Goal: Task Accomplishment & Management: Manage account settings

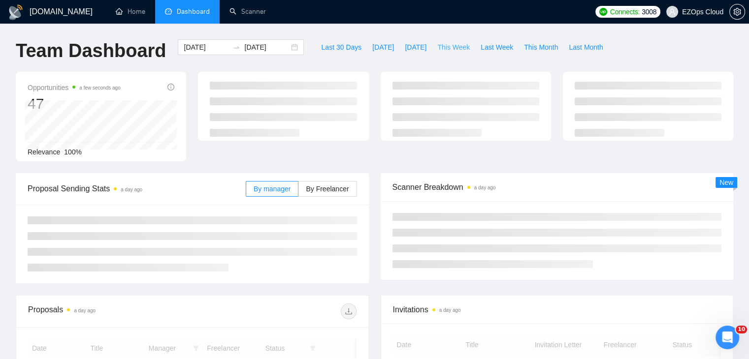
click at [447, 46] on span "This Week" at bounding box center [453, 47] width 32 height 11
type input "[DATE]"
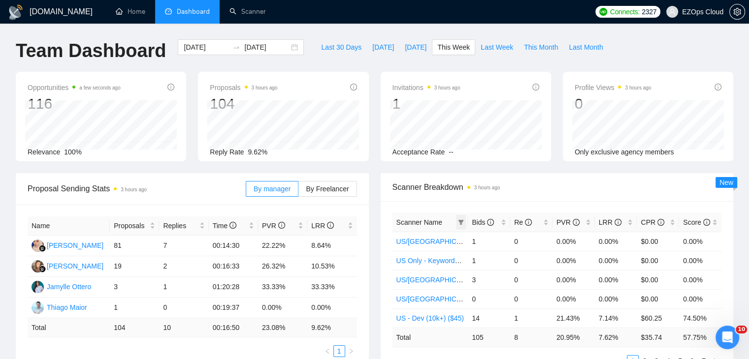
click at [459, 220] on icon "filter" at bounding box center [461, 223] width 6 height 6
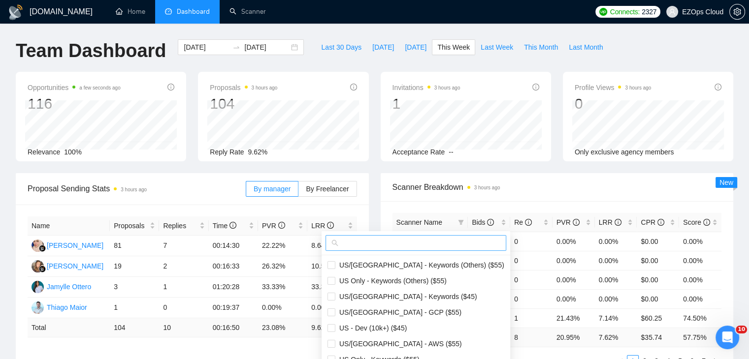
click at [394, 247] on input "text" at bounding box center [420, 243] width 160 height 11
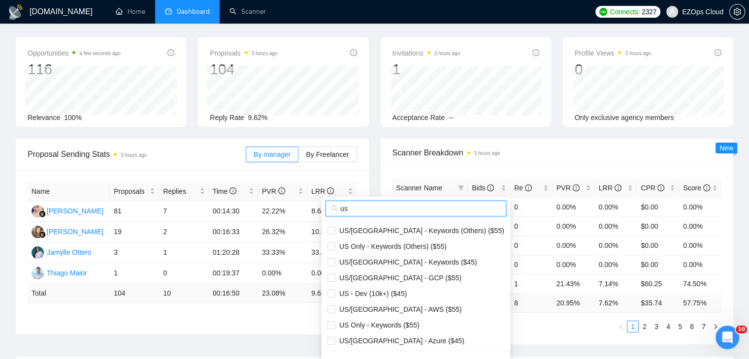
scroll to position [49, 0]
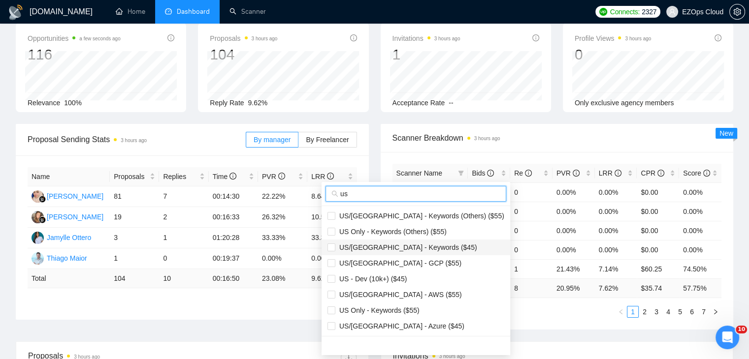
type input "us"
click at [410, 249] on span "US/[GEOGRAPHIC_DATA] - Keywords ($45)" at bounding box center [406, 248] width 142 height 8
checkbox input "true"
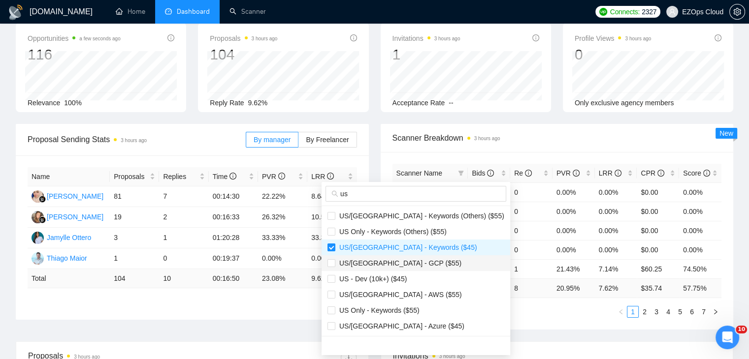
click at [411, 268] on li "US/[GEOGRAPHIC_DATA] - GCP ($55)" at bounding box center [415, 263] width 188 height 16
checkbox input "true"
click at [409, 291] on span "US/[GEOGRAPHIC_DATA] - AWS ($55)" at bounding box center [398, 295] width 126 height 8
checkbox input "true"
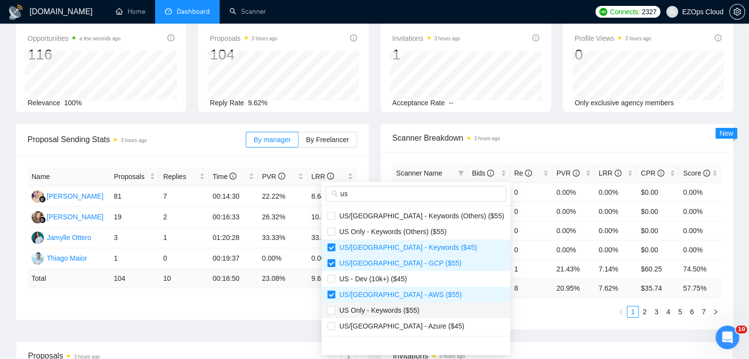
click at [410, 308] on span "US Only - Keywords ($55)" at bounding box center [377, 311] width 84 height 8
checkbox input "true"
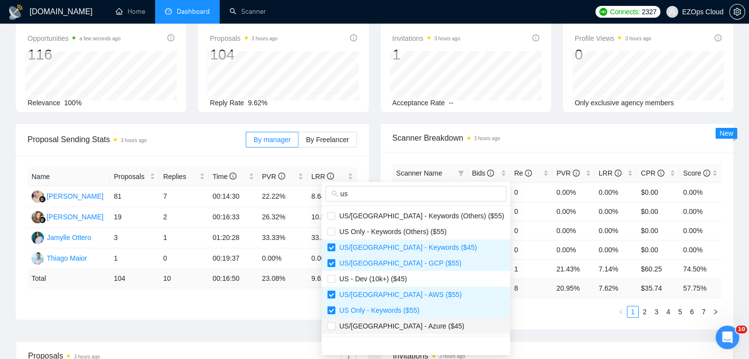
click at [417, 322] on span "US/[GEOGRAPHIC_DATA] - Azure ($45)" at bounding box center [415, 326] width 177 height 11
checkbox input "true"
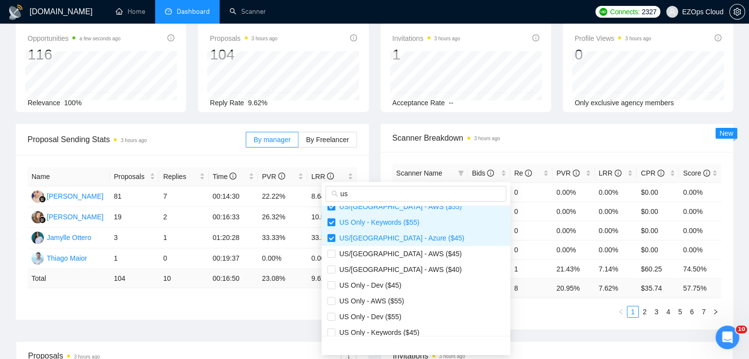
scroll to position [98, 0]
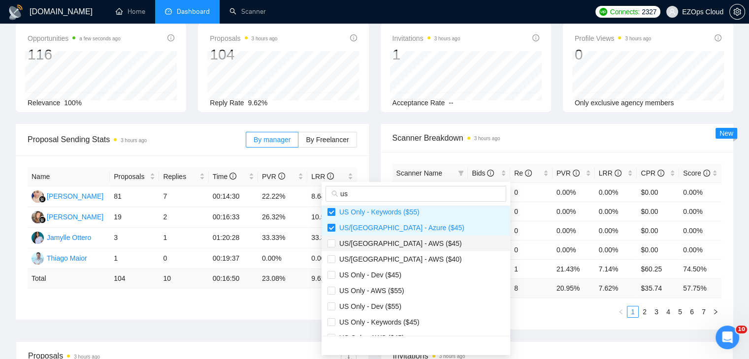
click at [415, 246] on span "US/[GEOGRAPHIC_DATA] - AWS ($45)" at bounding box center [415, 243] width 177 height 11
checkbox input "true"
click at [416, 252] on li "US/[GEOGRAPHIC_DATA] - AWS ($40)" at bounding box center [415, 259] width 188 height 16
checkbox input "true"
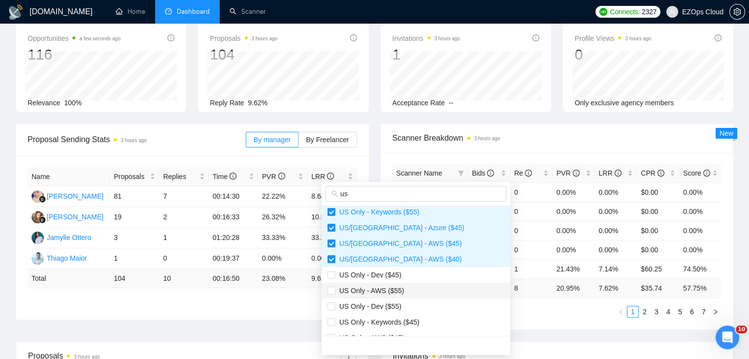
click at [402, 288] on span "US Only - AWS ($55)" at bounding box center [415, 290] width 177 height 11
checkbox input "true"
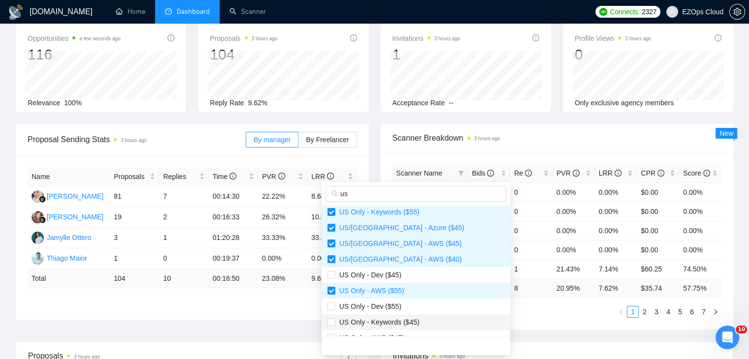
click at [405, 322] on span "US Only - Keywords ($45)" at bounding box center [377, 322] width 84 height 8
checkbox input "true"
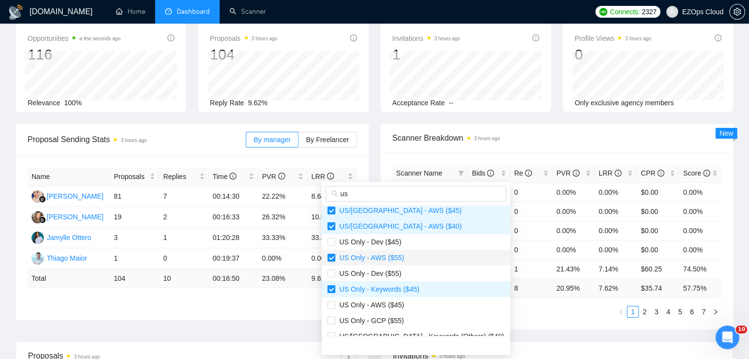
scroll to position [148, 0]
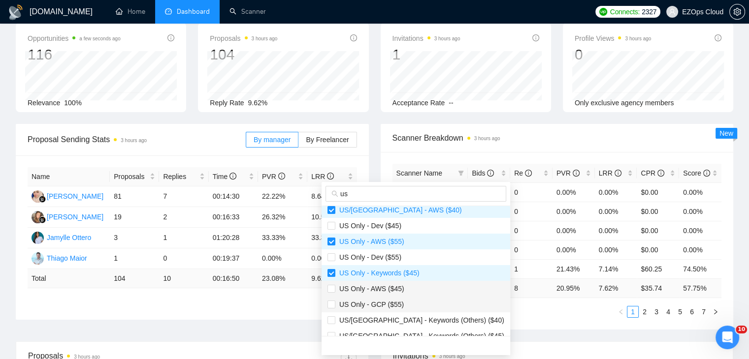
drag, startPoint x: 408, startPoint y: 284, endPoint x: 409, endPoint y: 303, distance: 18.8
click at [408, 285] on span "US Only - AWS ($45)" at bounding box center [415, 288] width 177 height 11
checkbox input "true"
click at [409, 306] on span "US Only - GCP ($55)" at bounding box center [415, 304] width 177 height 11
checkbox input "true"
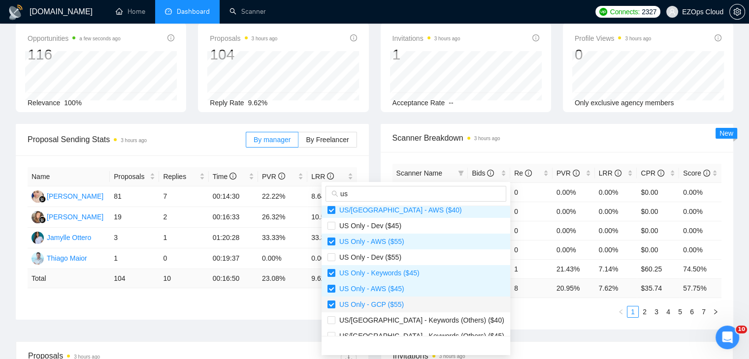
scroll to position [246, 0]
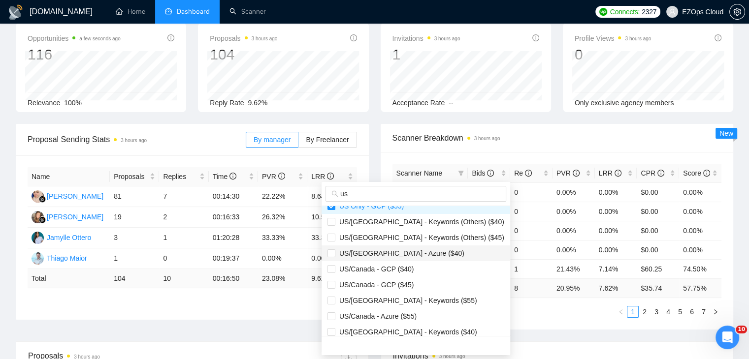
click at [410, 254] on span "US/[GEOGRAPHIC_DATA] - Azure ($40)" at bounding box center [399, 254] width 129 height 8
checkbox input "true"
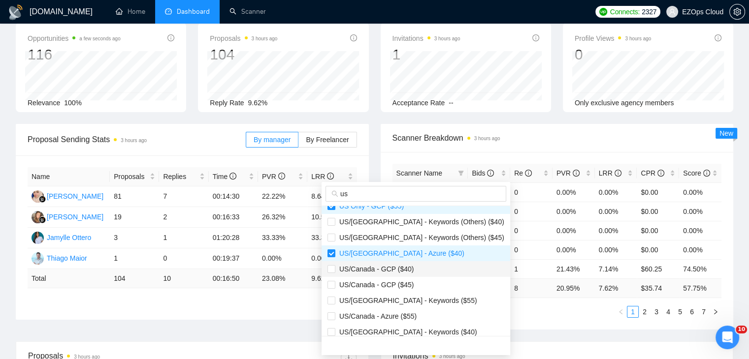
click at [415, 271] on span "US/Canada - GCP ($40)" at bounding box center [415, 269] width 177 height 11
checkbox input "true"
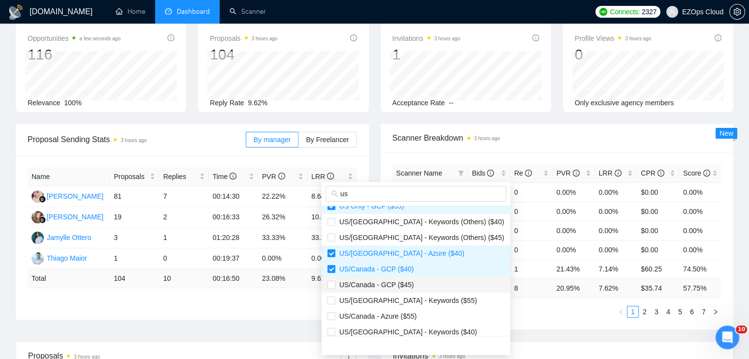
click at [415, 283] on span "US/Canada - GCP ($45)" at bounding box center [415, 285] width 177 height 11
checkbox input "true"
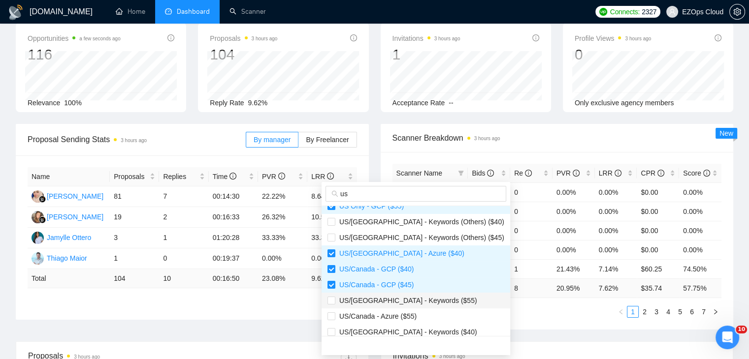
click at [415, 302] on span "US/[GEOGRAPHIC_DATA] - Keywords ($55)" at bounding box center [406, 301] width 142 height 8
checkbox input "true"
click at [415, 314] on span "US/Canada - Azure ($55)" at bounding box center [415, 316] width 177 height 11
checkbox input "true"
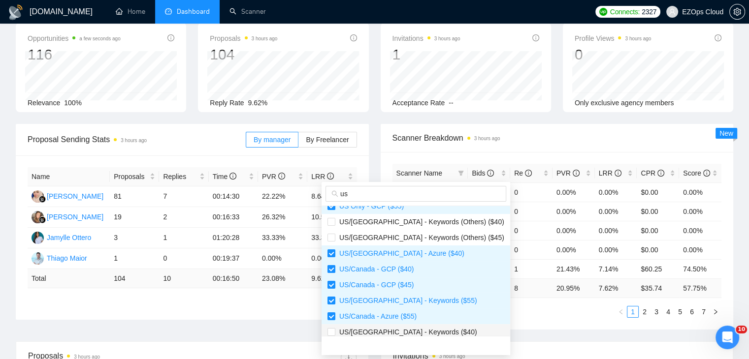
click at [421, 330] on span "US/[GEOGRAPHIC_DATA] - Keywords ($40)" at bounding box center [406, 332] width 142 height 8
checkbox input "true"
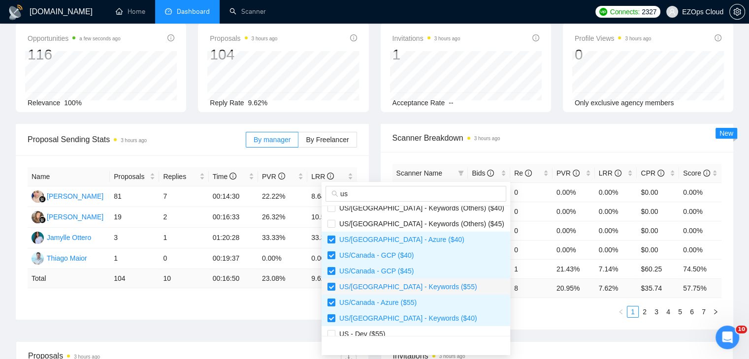
scroll to position [268, 0]
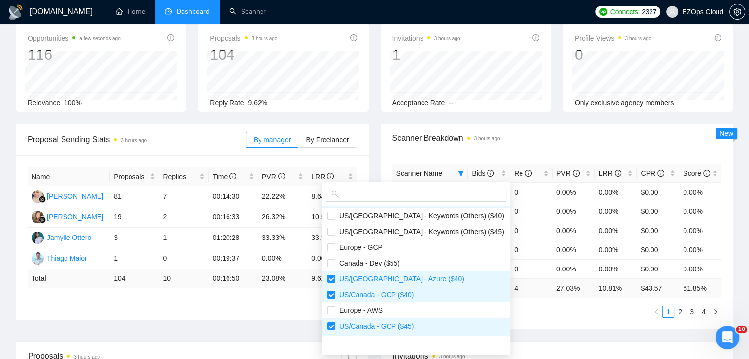
click at [504, 319] on div "Scanner Name Bids Re PVR LRR CPR Score [GEOGRAPHIC_DATA]/[GEOGRAPHIC_DATA] - Ke…" at bounding box center [556, 241] width 353 height 178
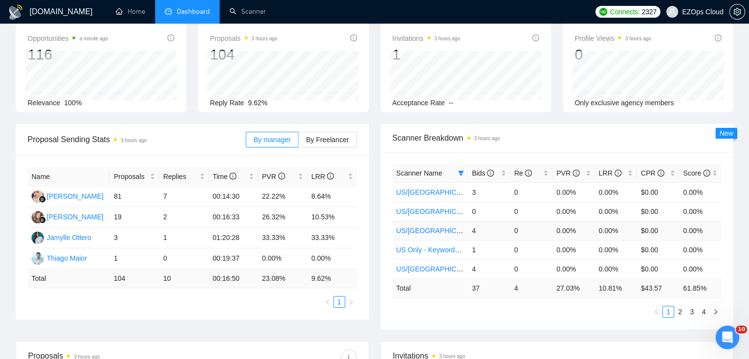
scroll to position [0, 0]
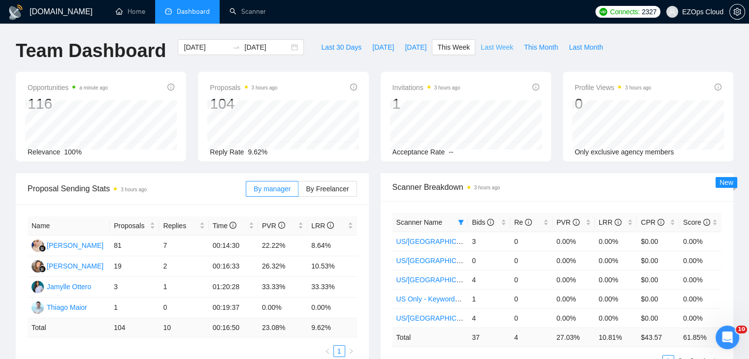
click at [488, 41] on button "Last Week" at bounding box center [496, 47] width 43 height 16
type input "[DATE]"
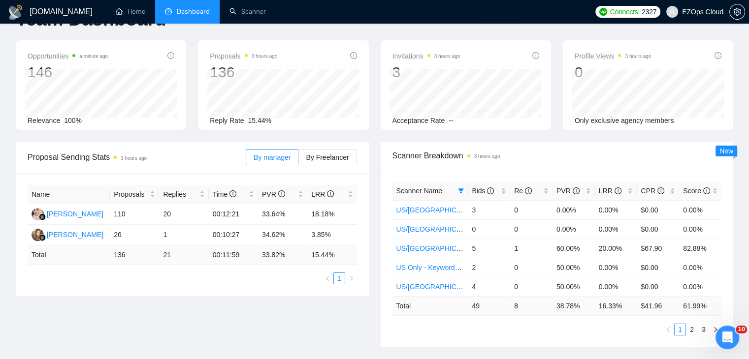
scroll to position [49, 0]
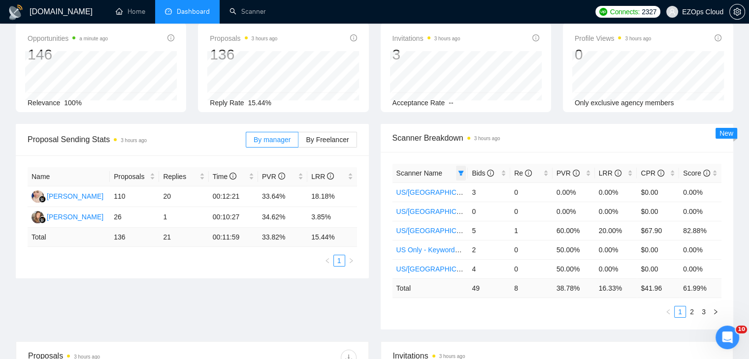
click at [459, 174] on icon "filter" at bounding box center [461, 173] width 6 height 6
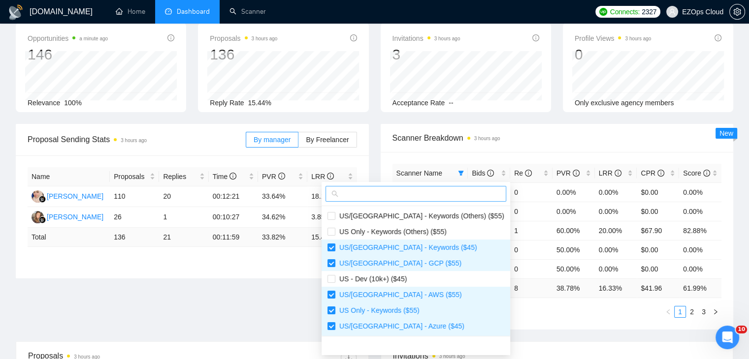
click at [423, 195] on input "text" at bounding box center [420, 193] width 160 height 11
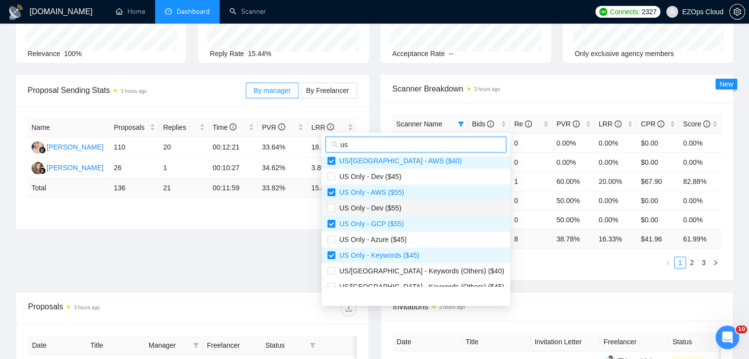
scroll to position [197, 0]
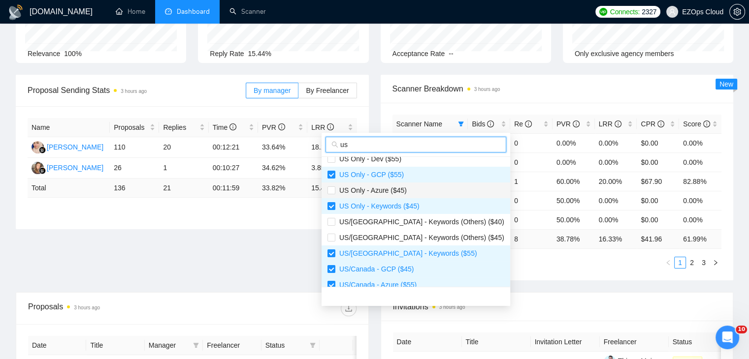
type input "us"
click at [402, 191] on span "US Only - Azure ($45)" at bounding box center [370, 191] width 71 height 8
checkbox input "true"
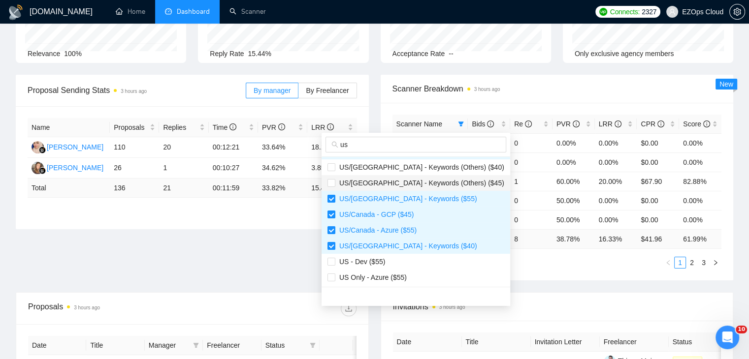
scroll to position [252, 0]
click at [404, 275] on span "US Only - Azure ($55)" at bounding box center [370, 277] width 71 height 8
checkbox input "true"
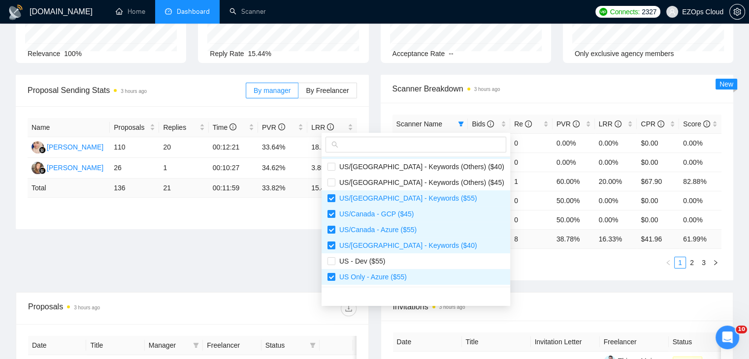
click at [548, 281] on div "Proposal Sending Stats 3 hours ago By manager By Freelancer Name Proposals Repl…" at bounding box center [374, 184] width 729 height 218
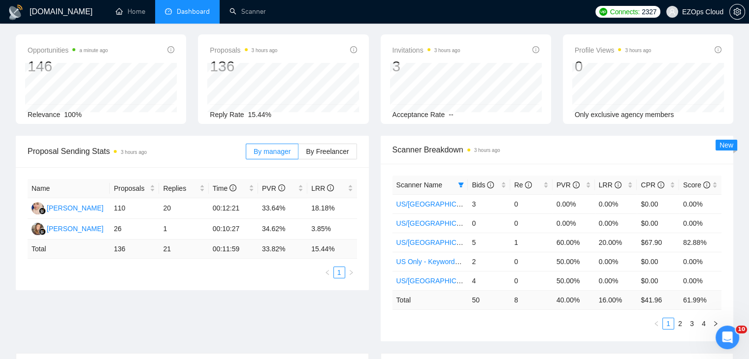
scroll to position [0, 0]
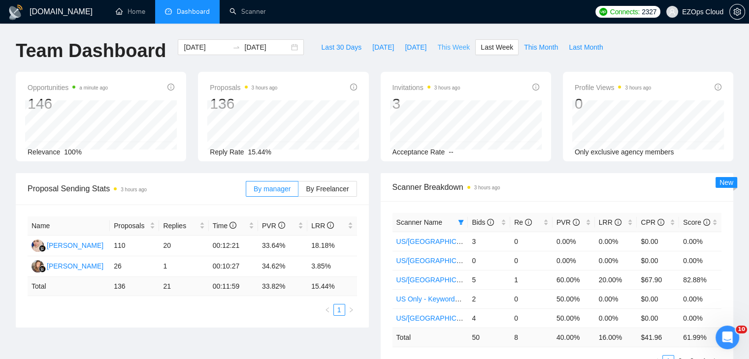
click at [445, 45] on span "This Week" at bounding box center [453, 47] width 32 height 11
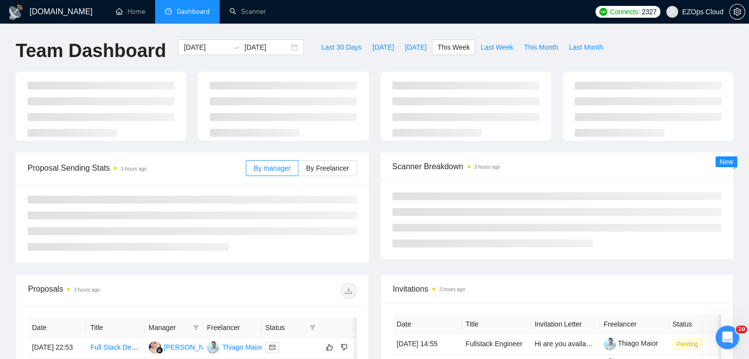
type input "[DATE]"
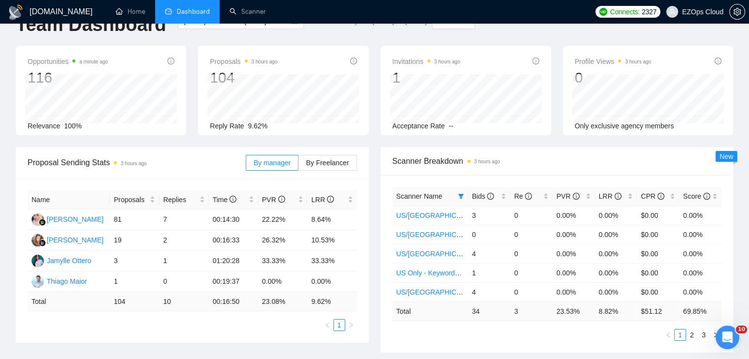
scroll to position [49, 0]
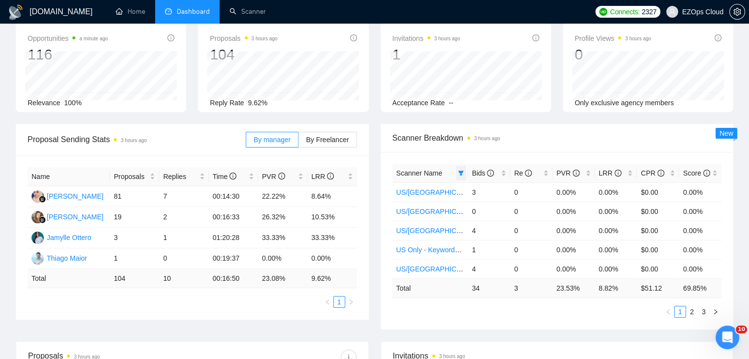
click at [460, 174] on icon "filter" at bounding box center [460, 173] width 5 height 5
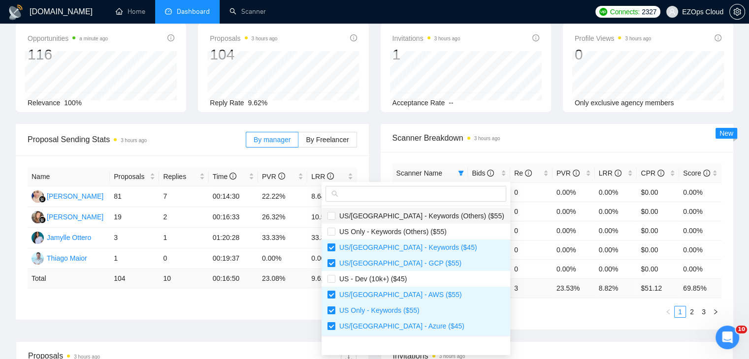
click at [420, 216] on span "US/[GEOGRAPHIC_DATA] - Keywords (Others) ($55)" at bounding box center [419, 216] width 169 height 8
checkbox input "true"
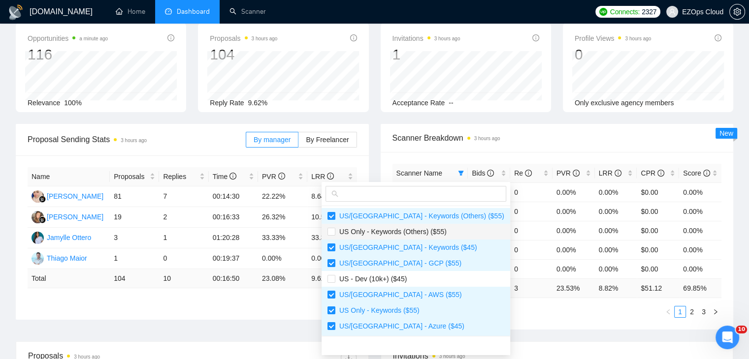
click at [420, 233] on span "US Only - Keywords (Others) ($55)" at bounding box center [390, 232] width 111 height 8
checkbox input "true"
click at [410, 282] on span "US - Dev (10k+) ($45)" at bounding box center [415, 279] width 177 height 11
checkbox input "true"
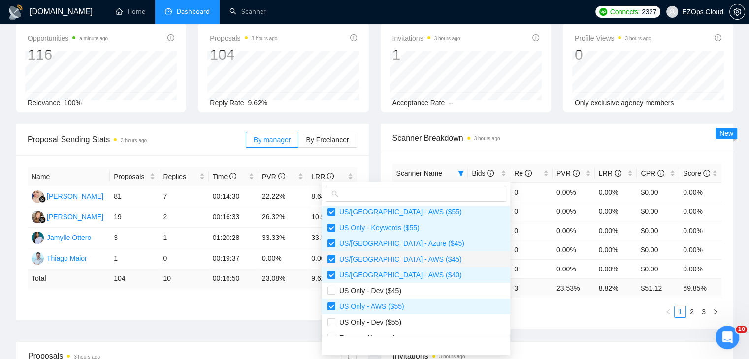
scroll to position [98, 0]
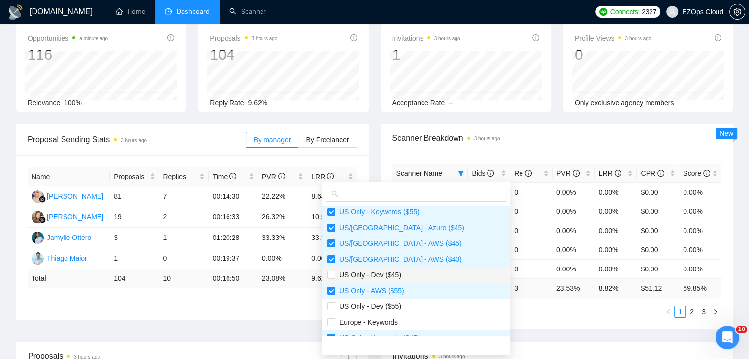
click at [406, 280] on span "US Only - Dev ($45)" at bounding box center [415, 275] width 177 height 11
checkbox input "true"
click at [403, 308] on span "US Only - Dev ($55)" at bounding box center [415, 306] width 177 height 11
checkbox input "true"
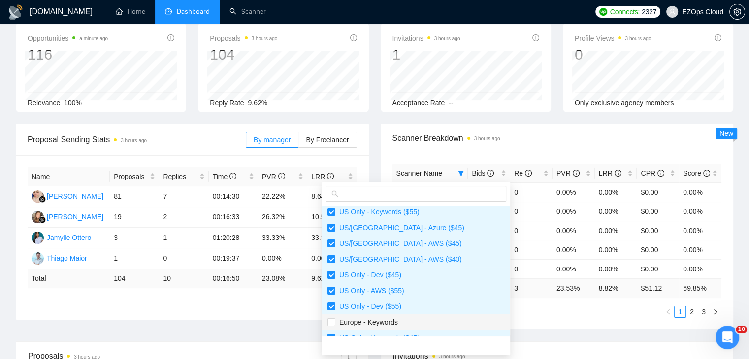
click at [403, 317] on span "Europe - Keywords" at bounding box center [415, 322] width 177 height 11
checkbox input "true"
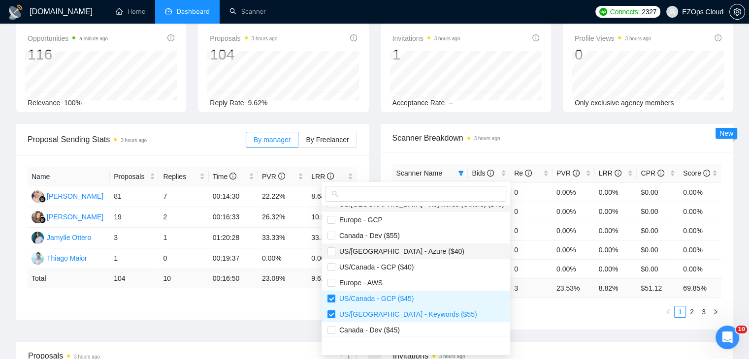
scroll to position [246, 0]
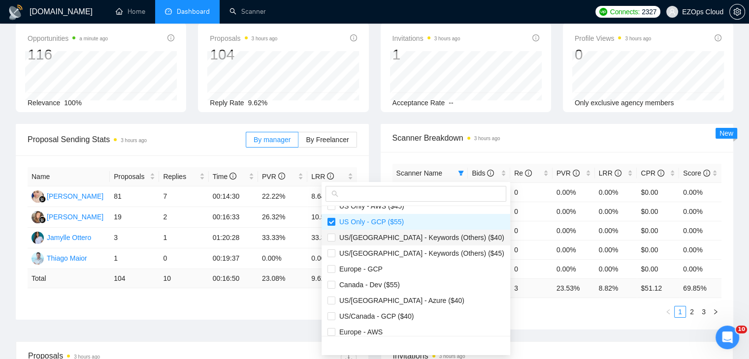
click at [397, 243] on span "US/[GEOGRAPHIC_DATA] - Keywords (Others) ($40)" at bounding box center [415, 237] width 177 height 11
checkbox input "true"
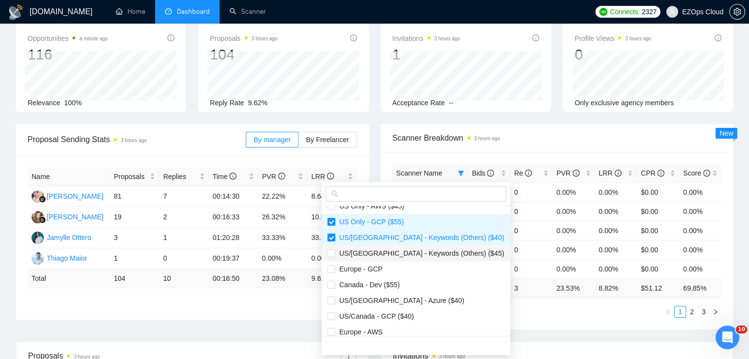
click at [399, 255] on span "US/[GEOGRAPHIC_DATA] - Keywords (Others) ($45)" at bounding box center [419, 254] width 169 height 8
checkbox input "true"
click at [392, 211] on li "US Only - AWS ($45)" at bounding box center [415, 206] width 188 height 16
checkbox input "true"
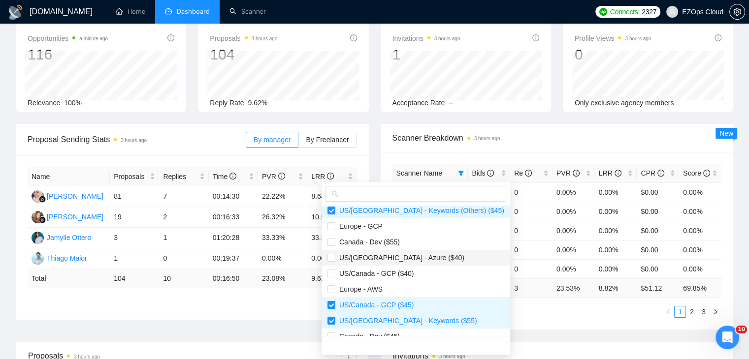
scroll to position [295, 0]
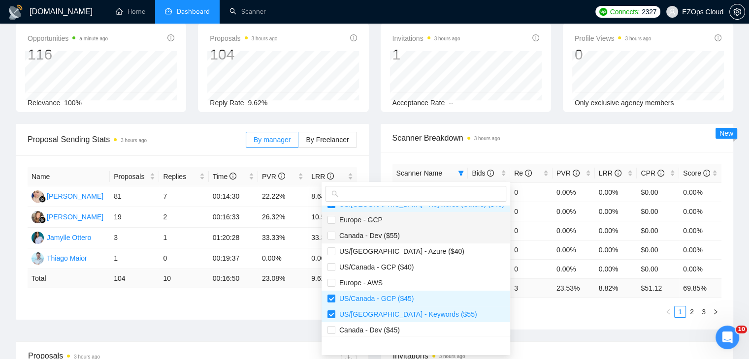
click at [376, 216] on span "Europe - GCP" at bounding box center [358, 220] width 47 height 8
checkbox input "true"
click at [388, 239] on span "Canada - Dev ($55)" at bounding box center [367, 236] width 64 height 8
checkbox input "true"
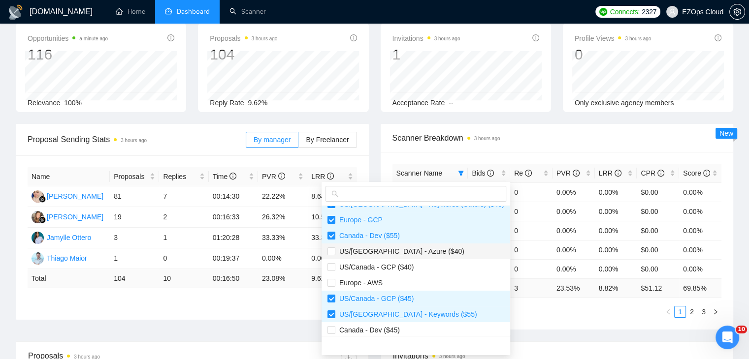
click at [395, 249] on span "US/[GEOGRAPHIC_DATA] - Azure ($40)" at bounding box center [399, 252] width 129 height 8
checkbox input "true"
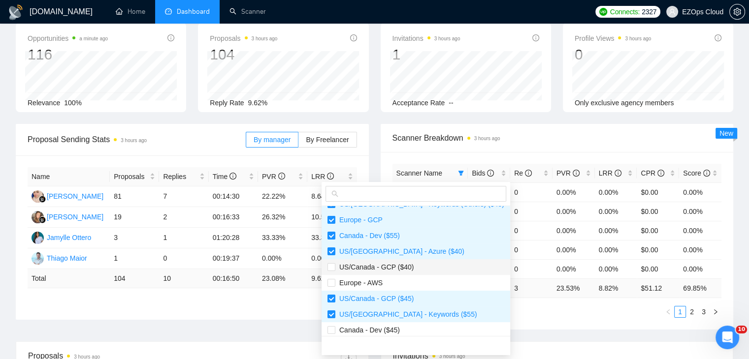
click at [399, 265] on span "US/Canada - GCP ($40)" at bounding box center [374, 267] width 78 height 8
checkbox input "true"
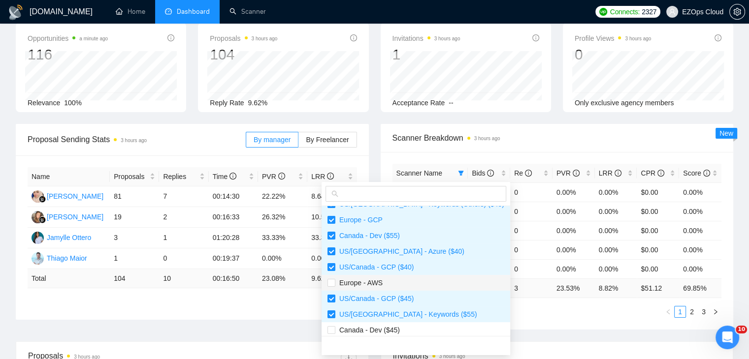
click at [400, 277] on li "Europe - AWS" at bounding box center [415, 283] width 188 height 16
checkbox input "true"
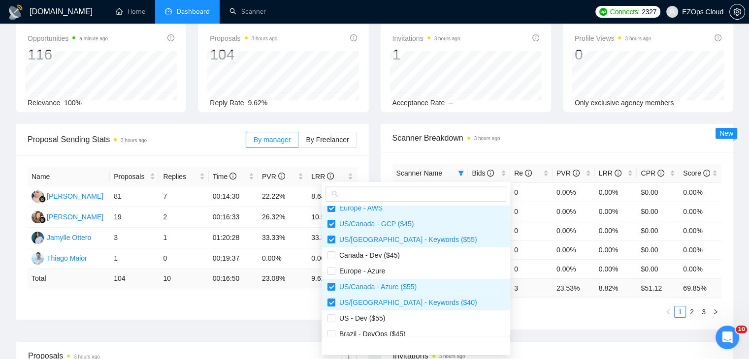
scroll to position [378, 0]
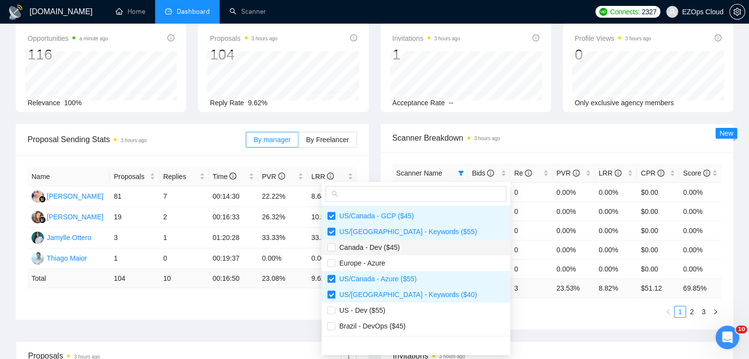
click at [391, 240] on li "Canada - Dev ($45)" at bounding box center [415, 248] width 188 height 16
checkbox input "true"
click at [397, 256] on li "Europe - Azure" at bounding box center [415, 263] width 188 height 16
checkbox input "true"
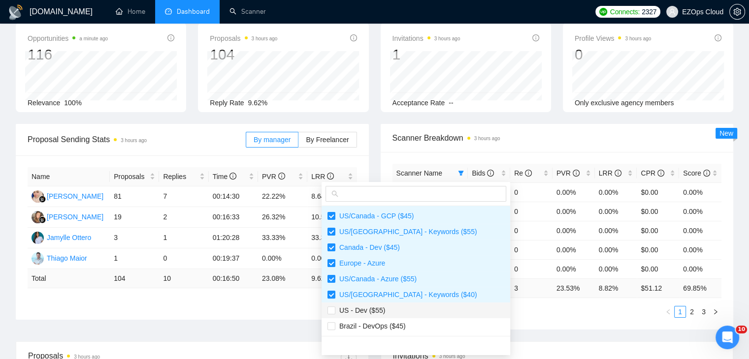
click at [405, 312] on span "US - Dev ($55)" at bounding box center [415, 310] width 177 height 11
checkbox input "true"
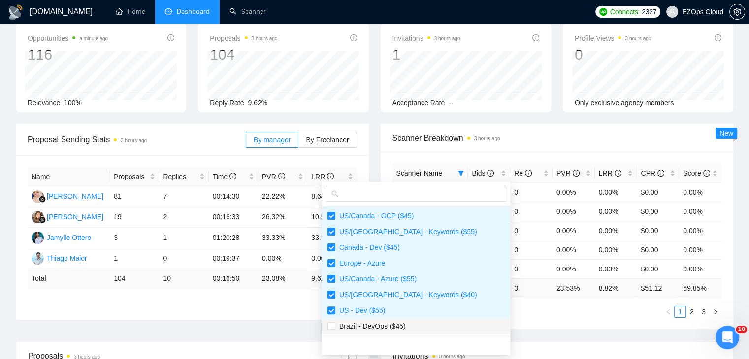
click at [407, 324] on span "Brazil - DevOps ($45)" at bounding box center [415, 326] width 177 height 11
checkbox input "true"
click at [496, 318] on div "Scanner Name Bids Re PVR LRR CPR Score [GEOGRAPHIC_DATA]/[GEOGRAPHIC_DATA] - Ke…" at bounding box center [556, 241] width 353 height 178
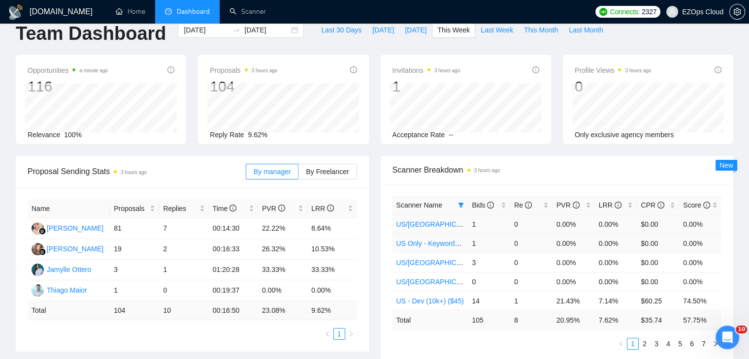
scroll to position [0, 0]
